Goal: Task Accomplishment & Management: Use online tool/utility

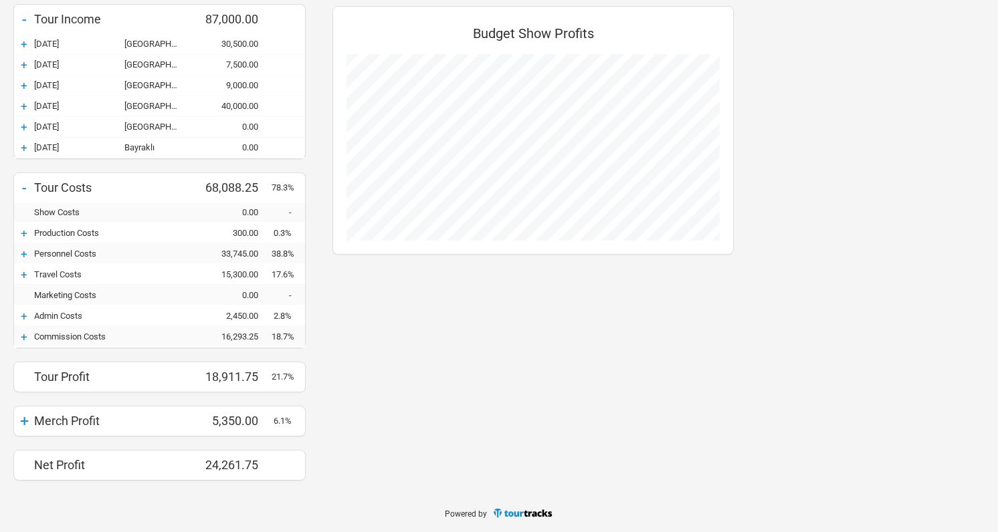
scroll to position [138, 0]
click at [26, 249] on div "+" at bounding box center [24, 255] width 20 height 13
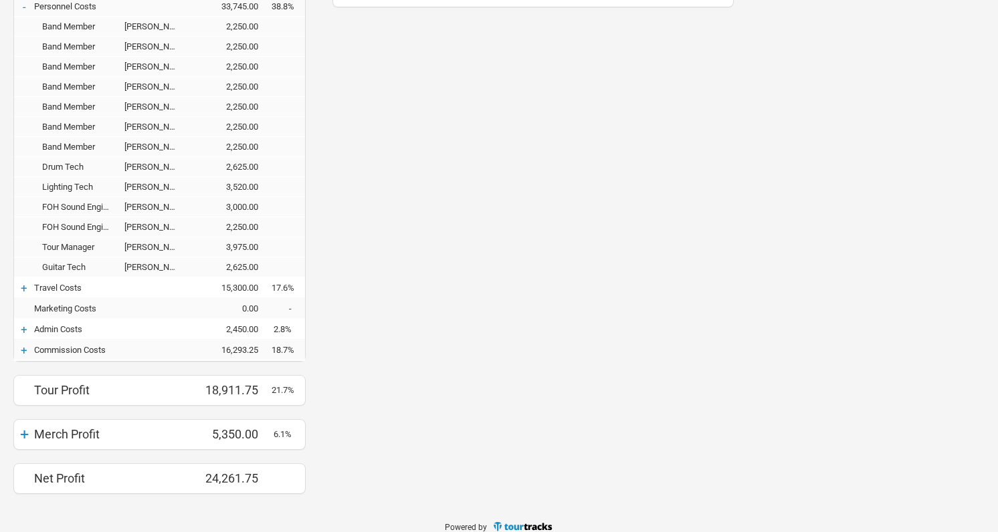
scroll to position [391, 0]
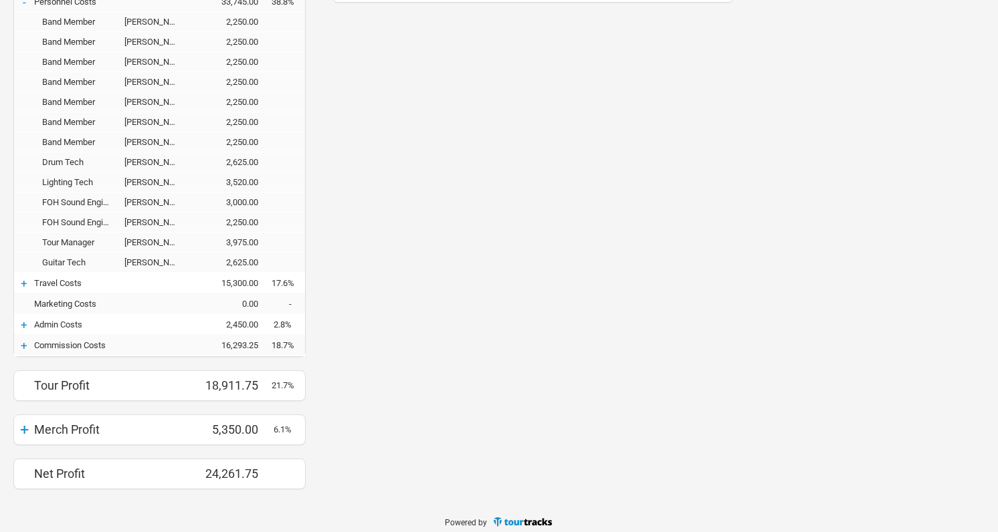
click at [27, 344] on div "+" at bounding box center [24, 345] width 20 height 13
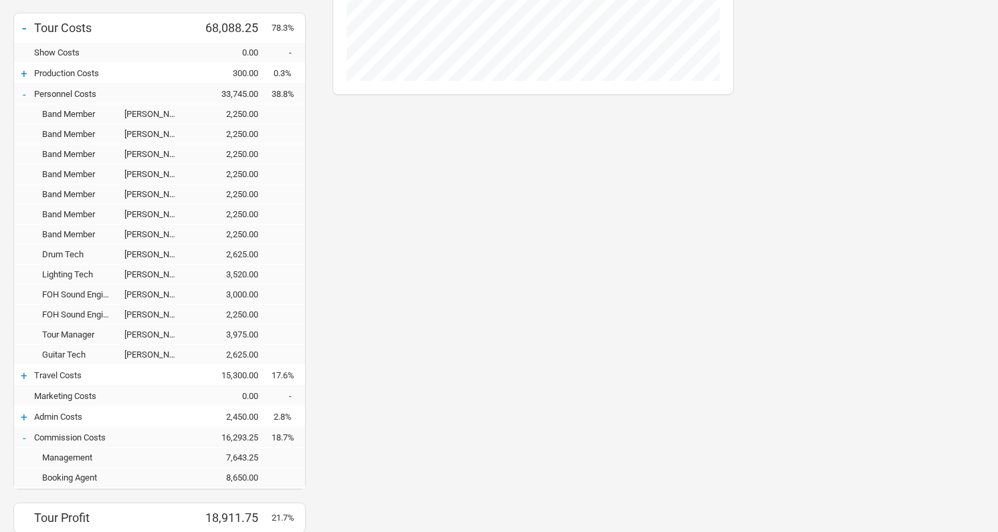
scroll to position [302, 0]
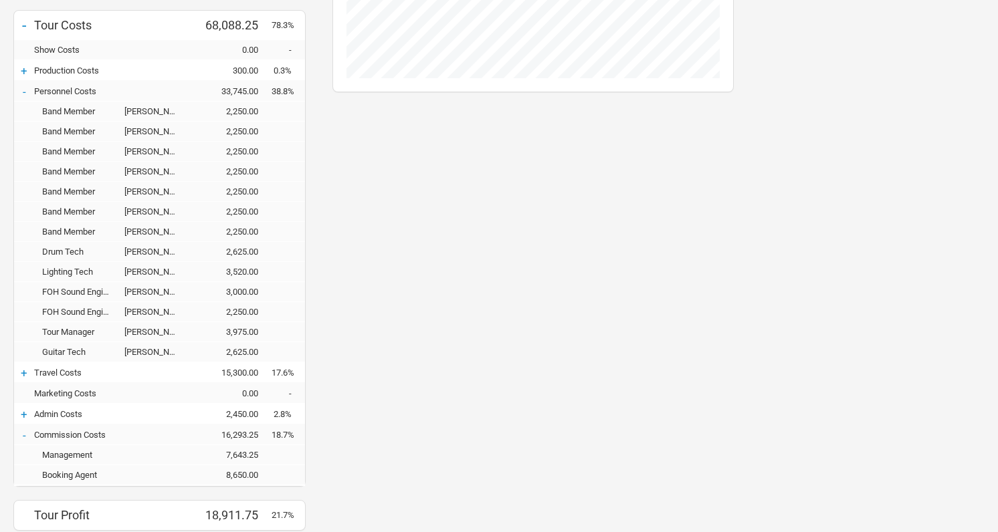
click at [27, 372] on div "+" at bounding box center [24, 373] width 20 height 13
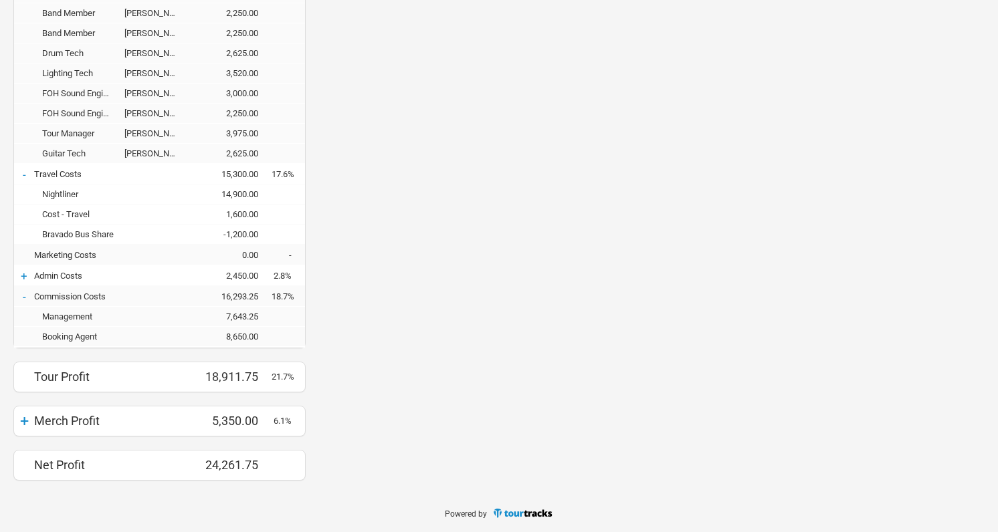
scroll to position [499, 0]
click at [25, 295] on div "-" at bounding box center [24, 298] width 20 height 13
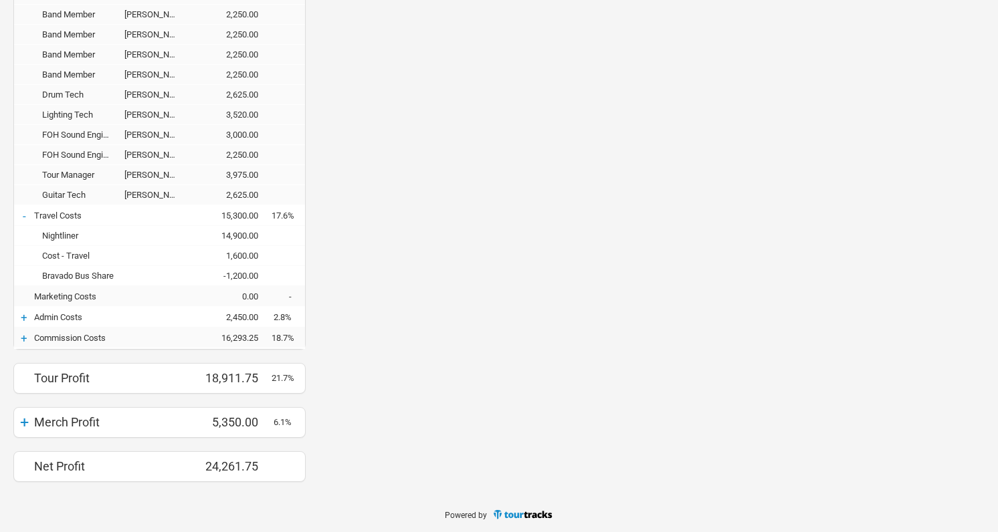
scroll to position [668031, 668419]
click at [26, 320] on div "+" at bounding box center [24, 317] width 20 height 13
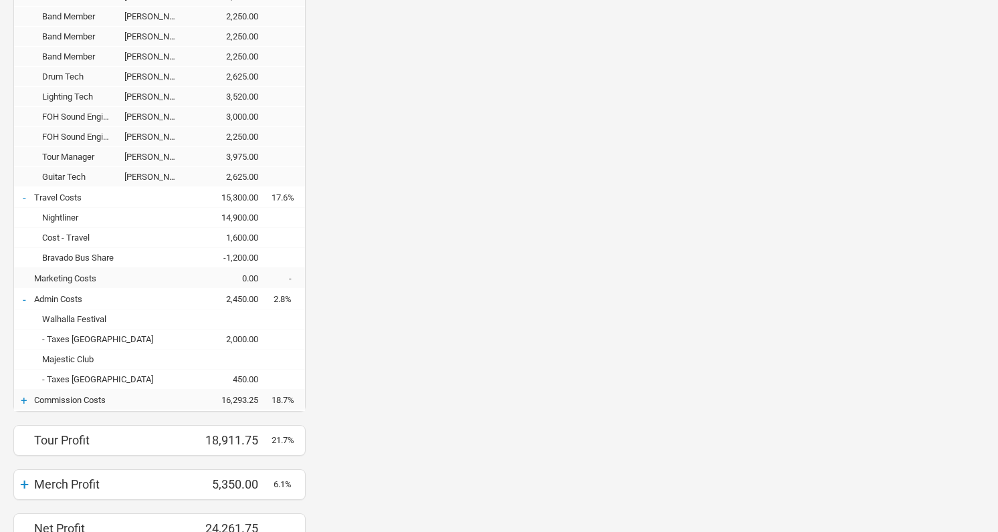
scroll to position [486, 0]
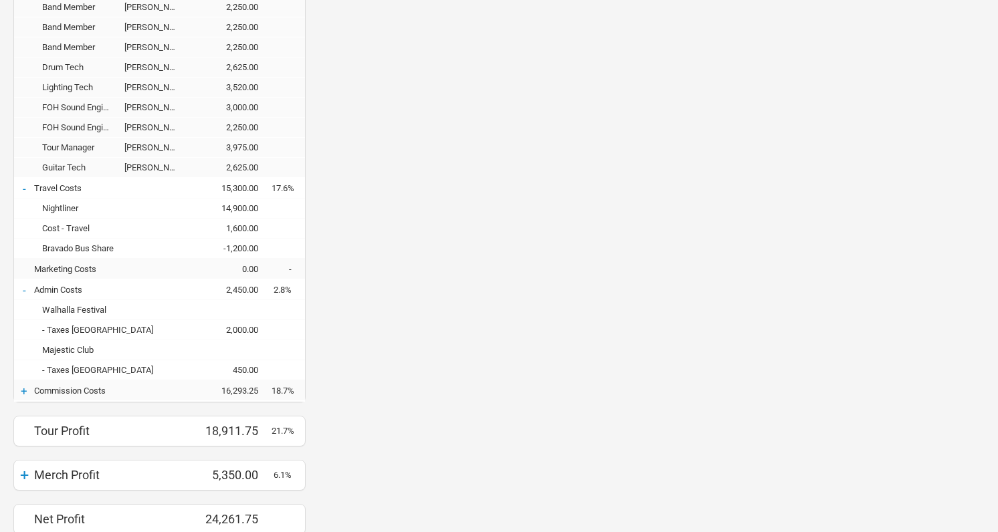
click at [23, 393] on div "+" at bounding box center [24, 391] width 20 height 13
click at [27, 388] on div "-" at bounding box center [24, 391] width 20 height 13
click at [26, 290] on div "-" at bounding box center [24, 290] width 20 height 13
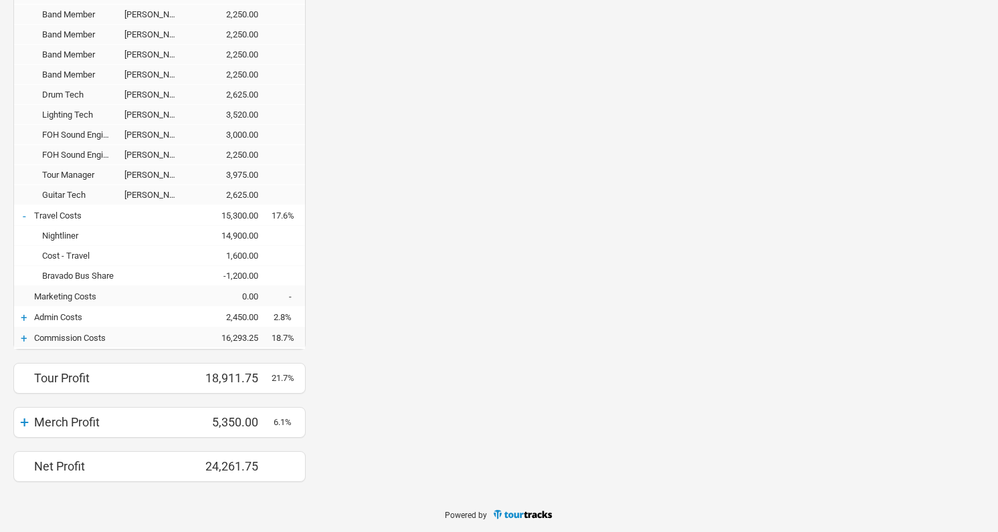
scroll to position [668031, 668419]
click at [25, 214] on div "-" at bounding box center [24, 215] width 20 height 13
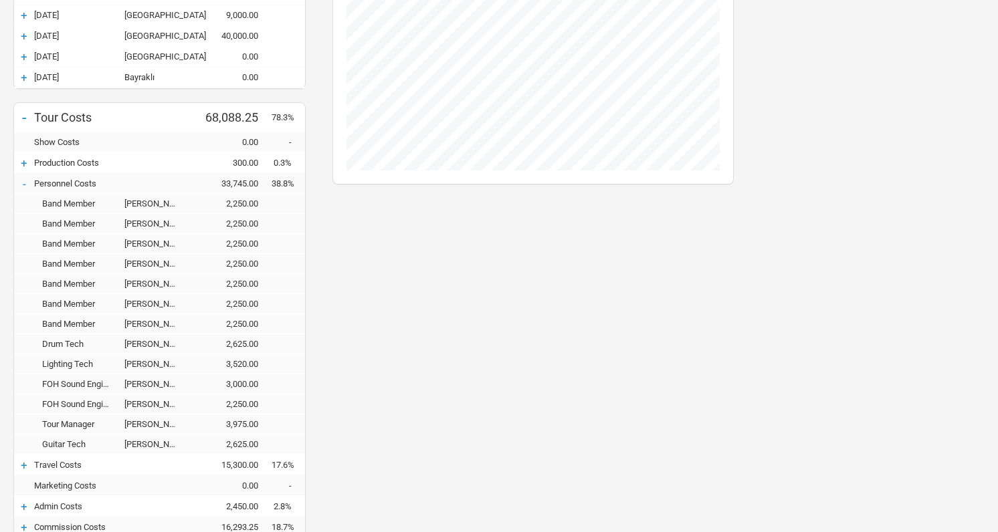
scroll to position [201, 0]
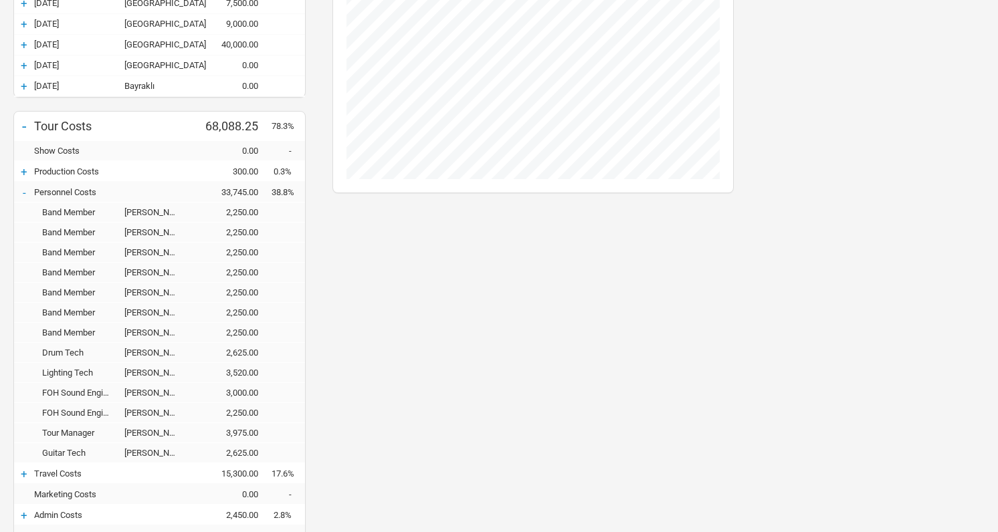
click at [27, 193] on div "-" at bounding box center [24, 192] width 20 height 13
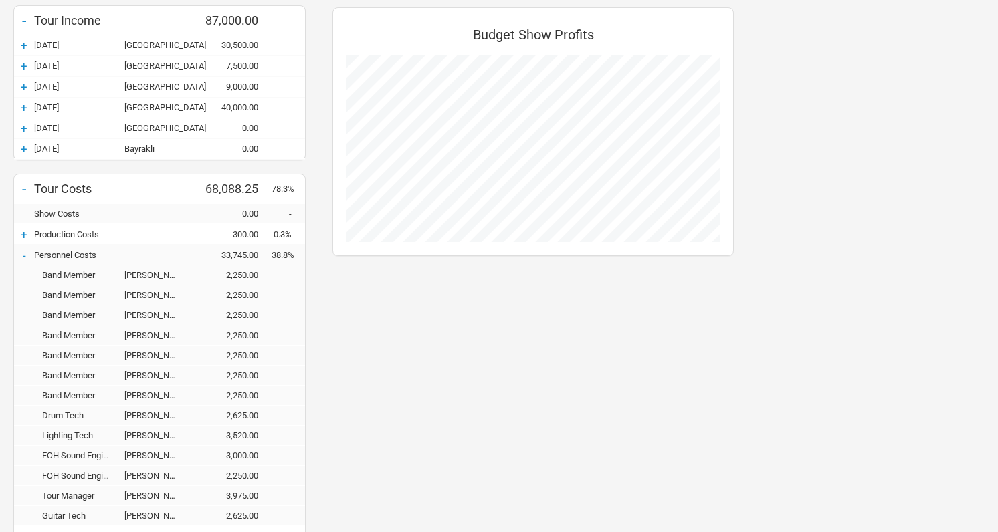
scroll to position [668352, 668419]
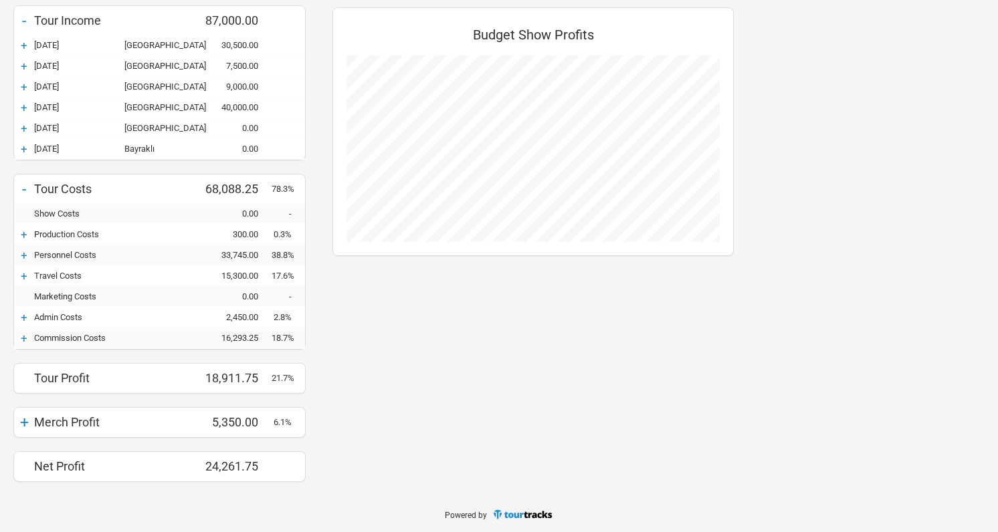
click at [25, 188] on div "-" at bounding box center [24, 189] width 20 height 19
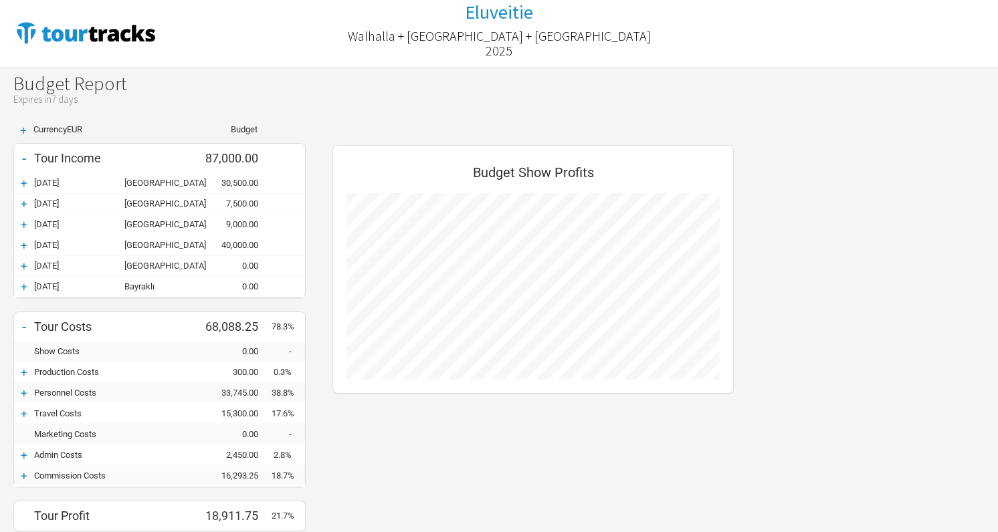
scroll to position [668498, 668419]
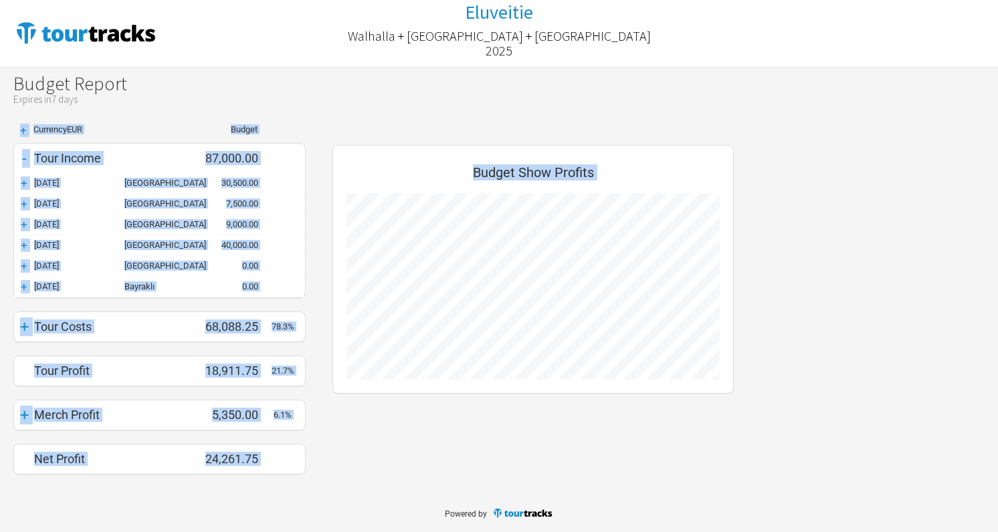
drag, startPoint x: 1, startPoint y: 116, endPoint x: 301, endPoint y: 513, distance: 497.6
click at [301, 513] on body "Eluveitie Walhalla + Eastern EU + Turkey 2025 Eluveitie Walhalla + Eastern EU +…" at bounding box center [499, 266] width 998 height 532
click at [370, 436] on div "Budget Show Profits" at bounding box center [533, 313] width 428 height 350
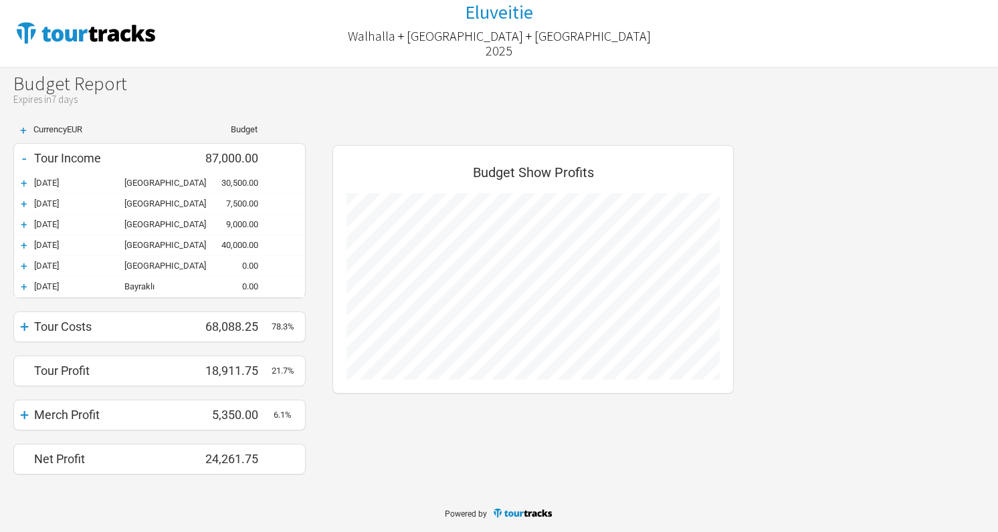
click at [196, 282] on div "0.00" at bounding box center [231, 287] width 80 height 10
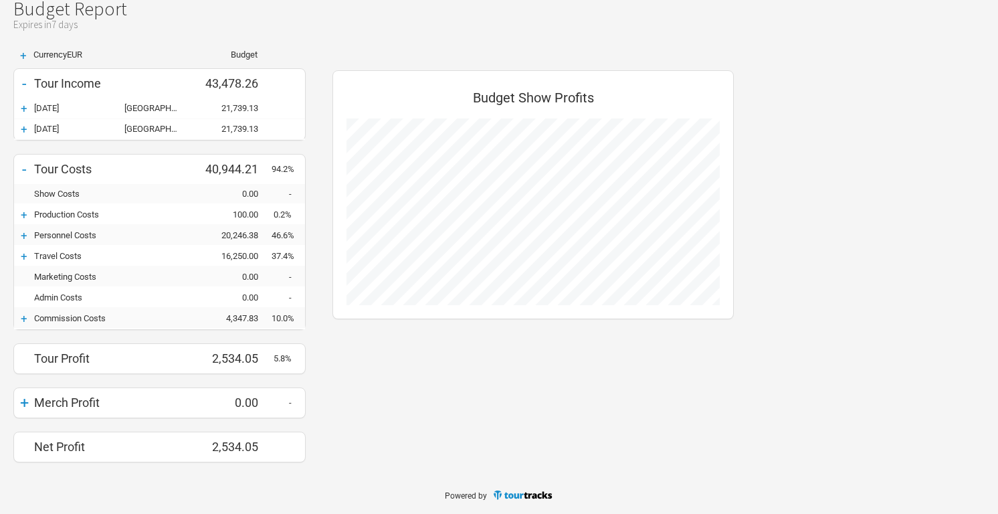
scroll to position [74, 0]
click at [25, 235] on div "+" at bounding box center [24, 236] width 20 height 13
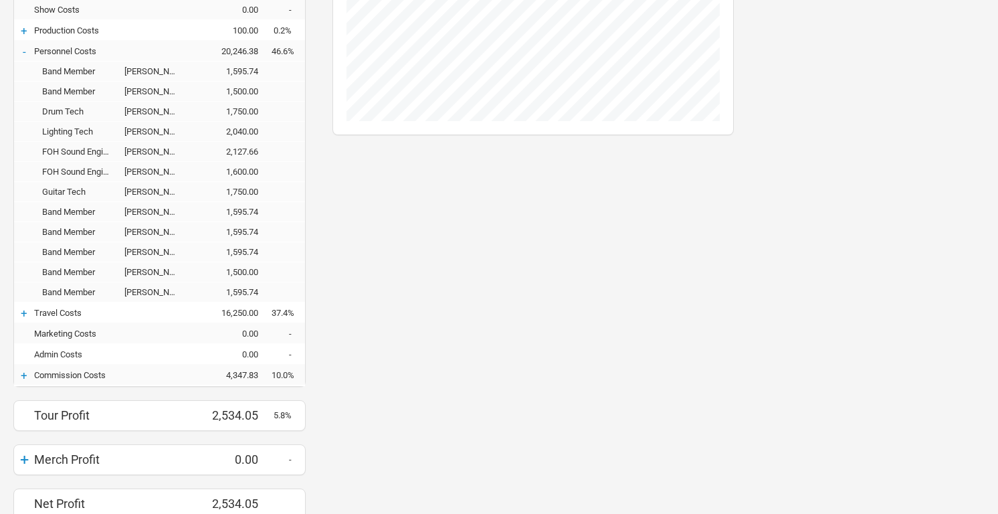
scroll to position [263, 0]
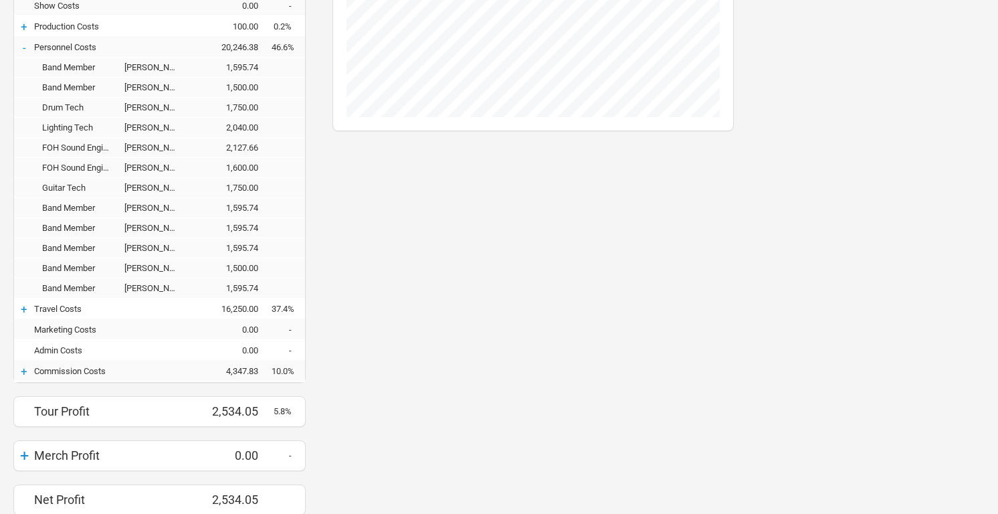
click at [23, 372] on div "+" at bounding box center [24, 371] width 20 height 13
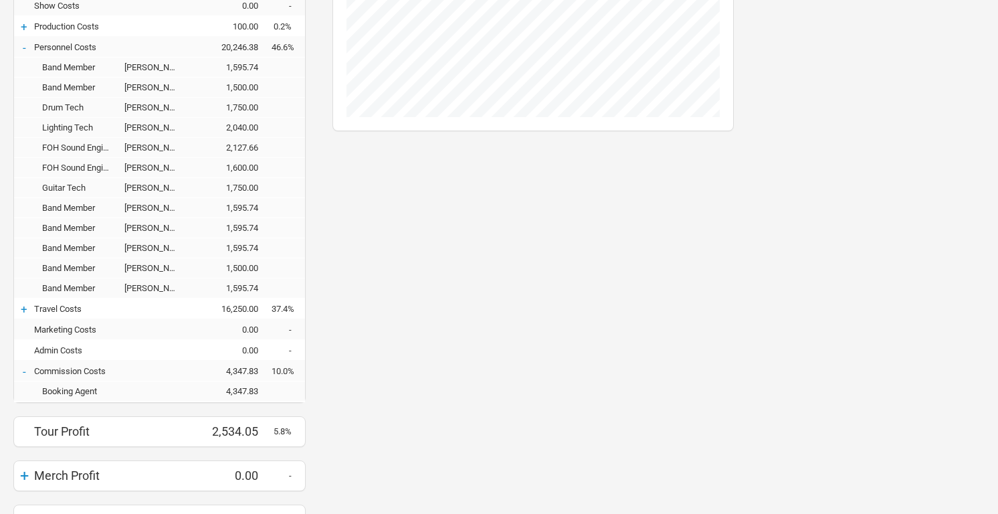
scroll to position [672, 428]
click at [24, 370] on div "-" at bounding box center [24, 371] width 20 height 13
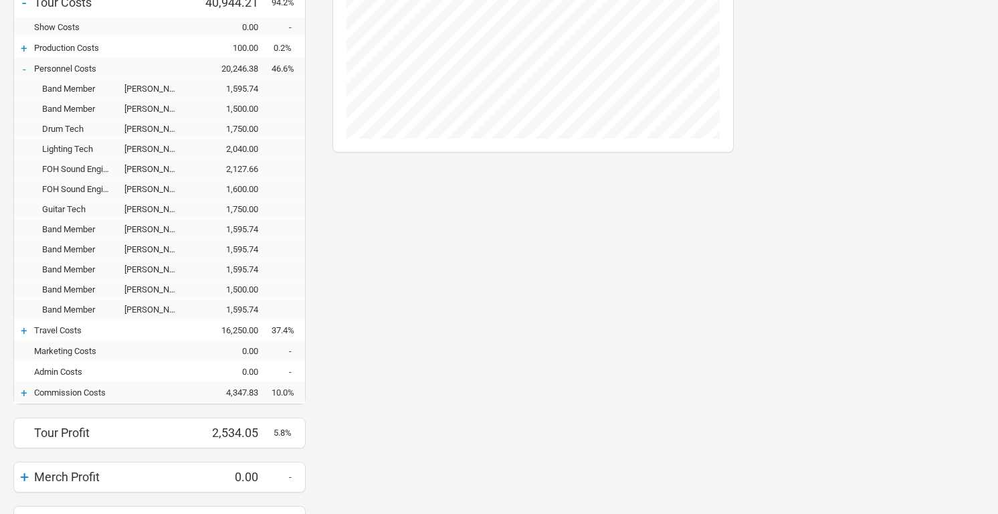
scroll to position [235, 0]
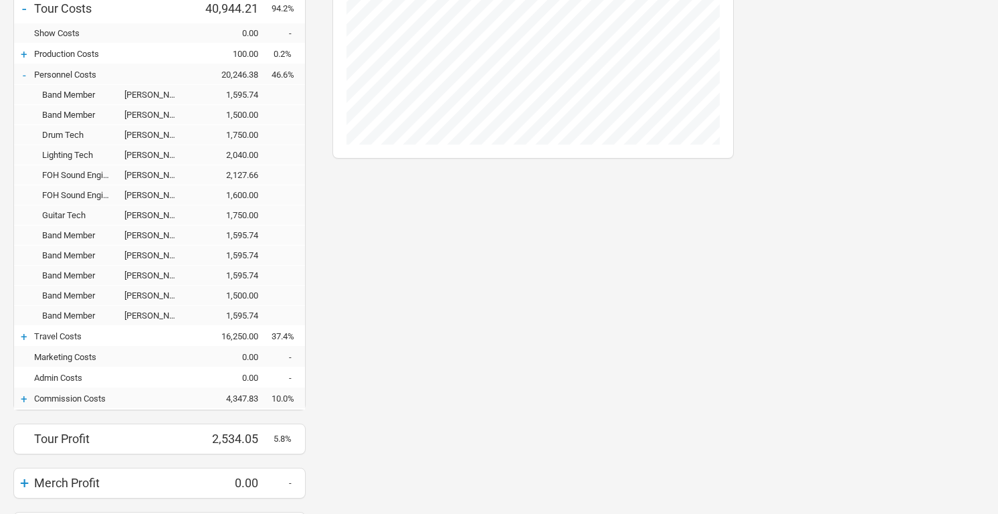
click at [26, 332] on div "+" at bounding box center [24, 336] width 20 height 13
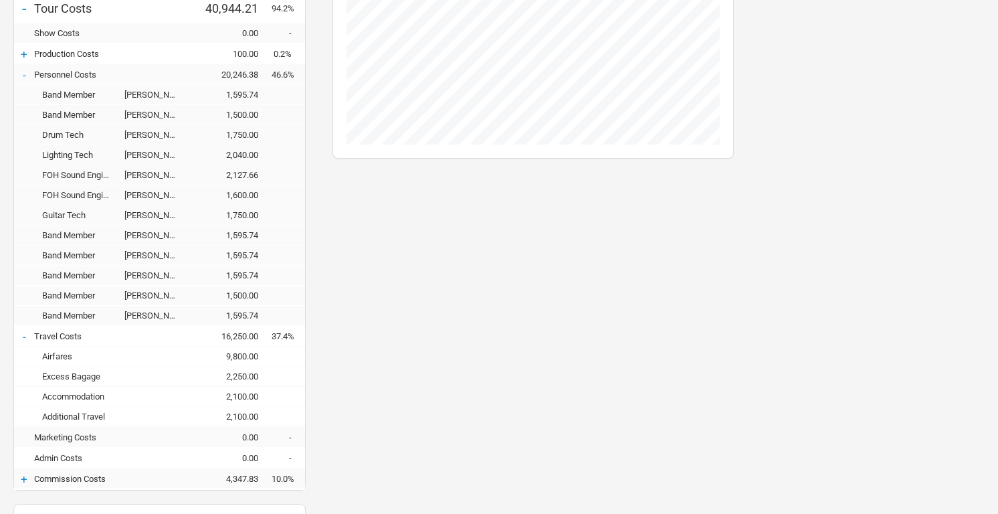
click at [25, 333] on div "-" at bounding box center [24, 336] width 20 height 13
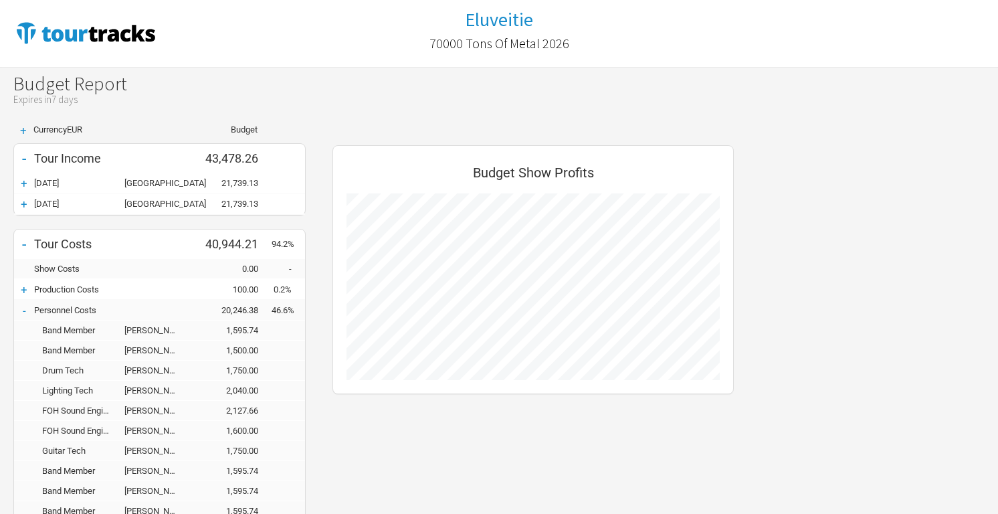
scroll to position [0, 0]
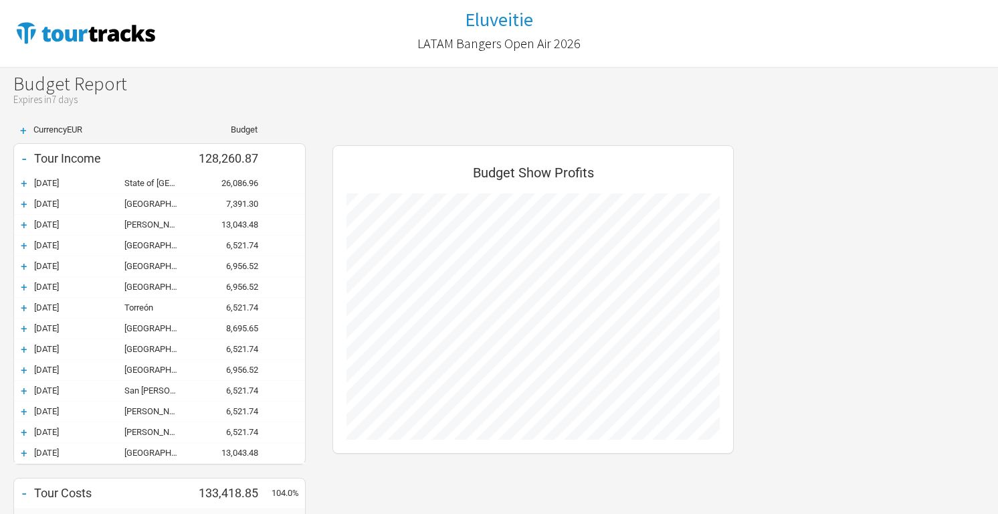
scroll to position [660, 428]
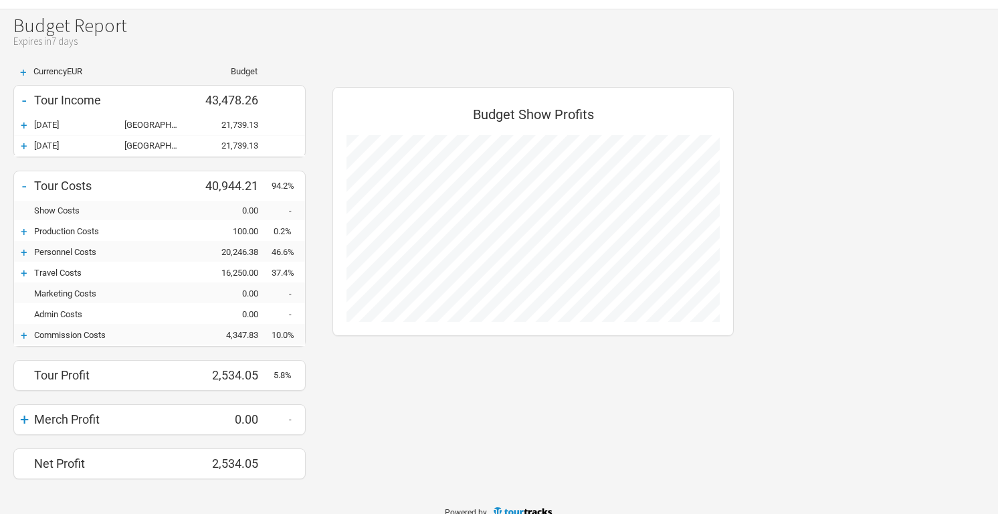
scroll to position [63, 0]
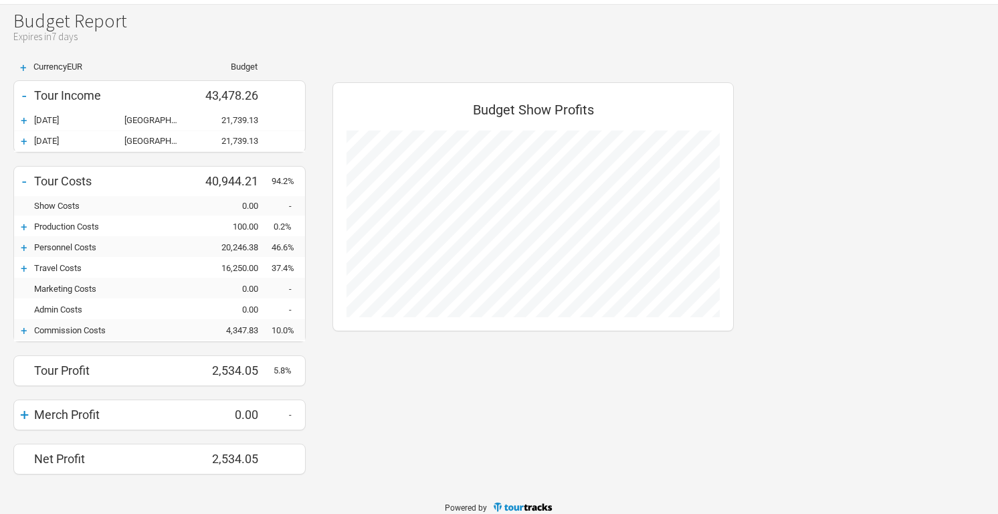
click at [27, 247] on div "+" at bounding box center [24, 247] width 20 height 13
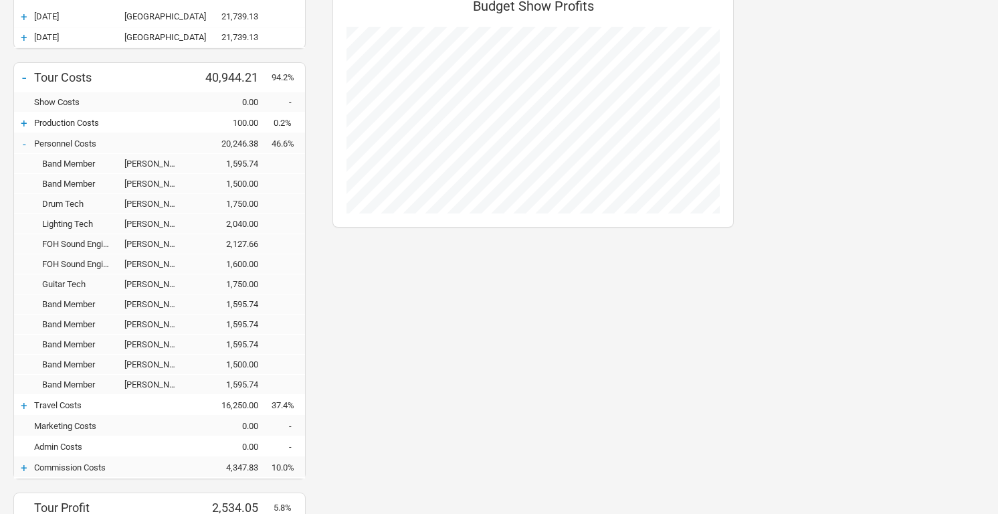
scroll to position [167, 0]
click at [23, 468] on div "+" at bounding box center [24, 466] width 20 height 13
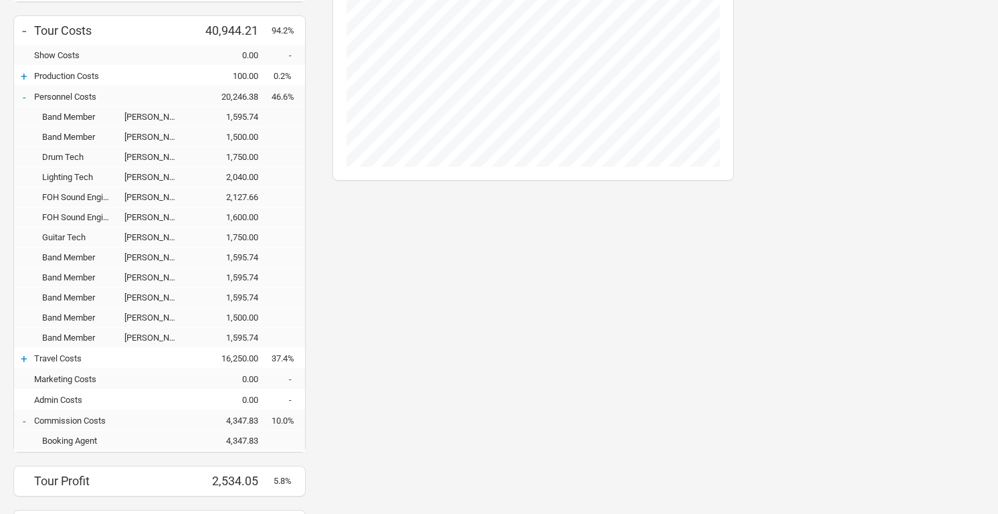
scroll to position [213, 0]
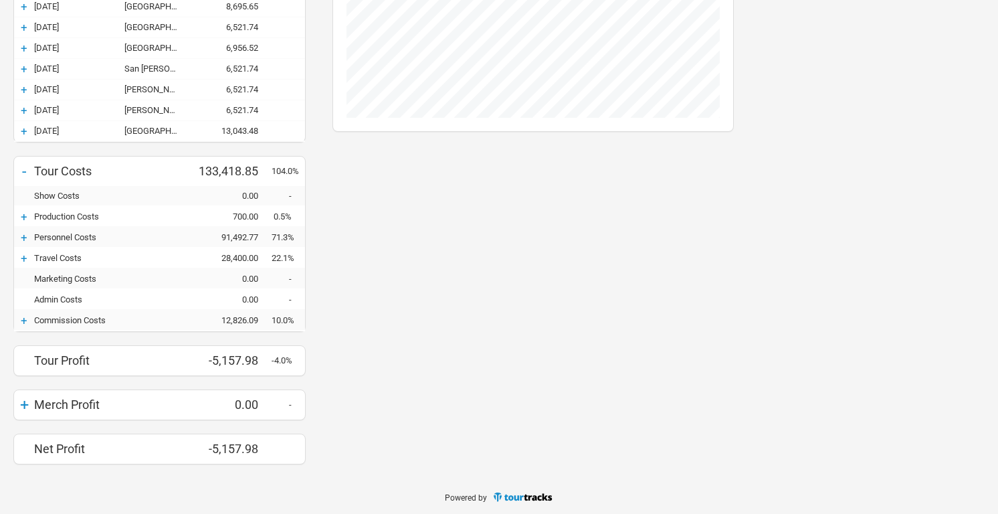
scroll to position [322, 0]
click at [25, 235] on div "+" at bounding box center [24, 236] width 20 height 13
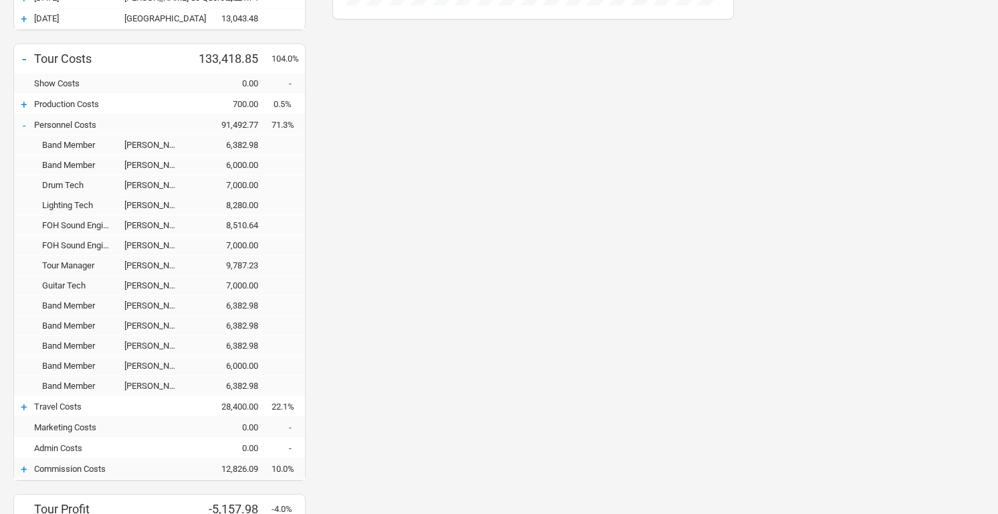
scroll to position [435, 0]
click at [21, 100] on div "+" at bounding box center [24, 102] width 20 height 13
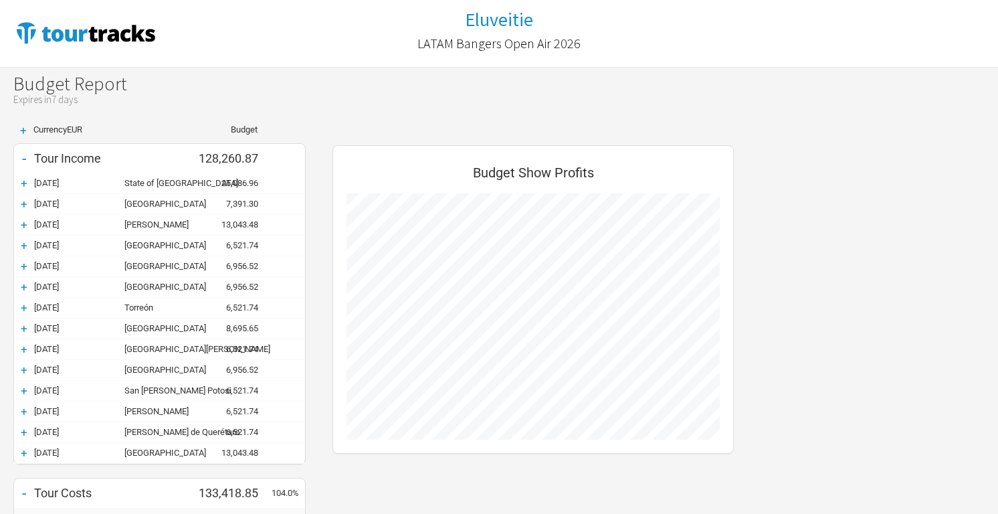
scroll to position [0, 0]
